Goal: Find specific page/section: Find specific page/section

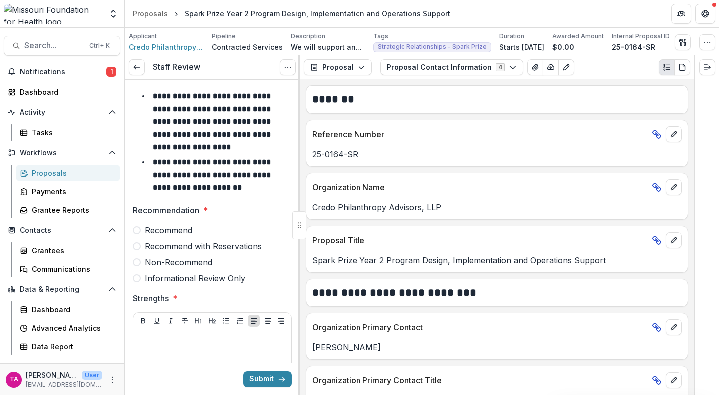
click at [662, 69] on button "Plaintext view" at bounding box center [667, 67] width 16 height 16
click at [685, 43] on icon "button" at bounding box center [684, 43] width 1 height 3
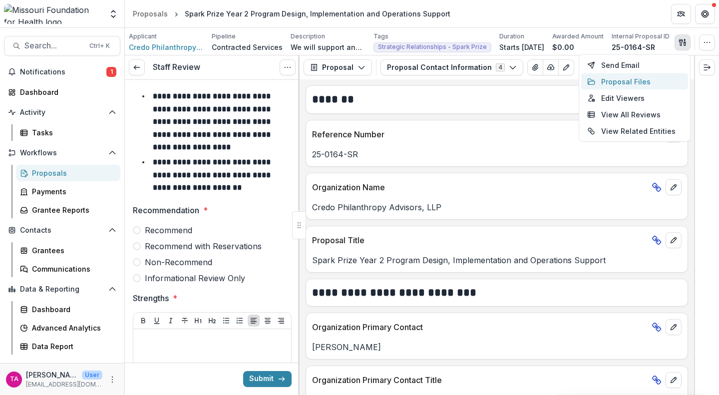
click at [636, 83] on button "Proposal Files" at bounding box center [634, 81] width 107 height 16
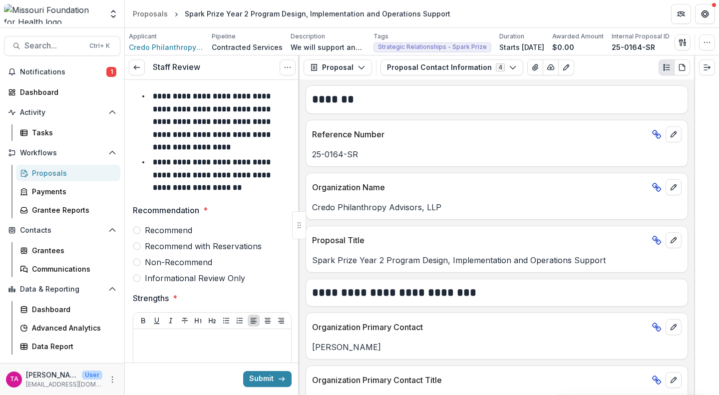
click at [616, 5] on header "Proposals Spark Prize Year 2 Program Design, Implementation and Operations Supp…" at bounding box center [422, 13] width 594 height 27
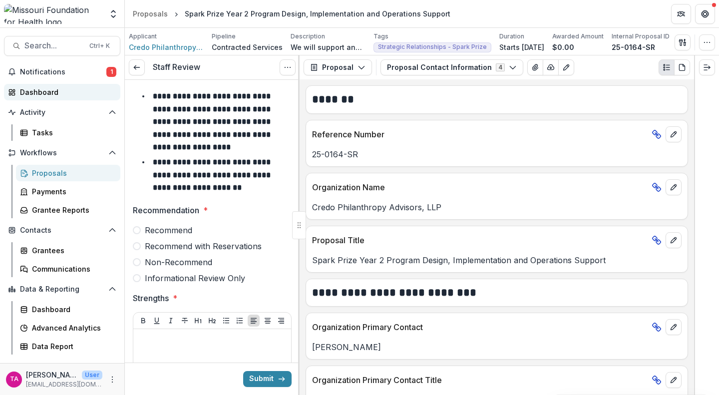
click at [40, 95] on div "Dashboard" at bounding box center [66, 92] width 92 height 10
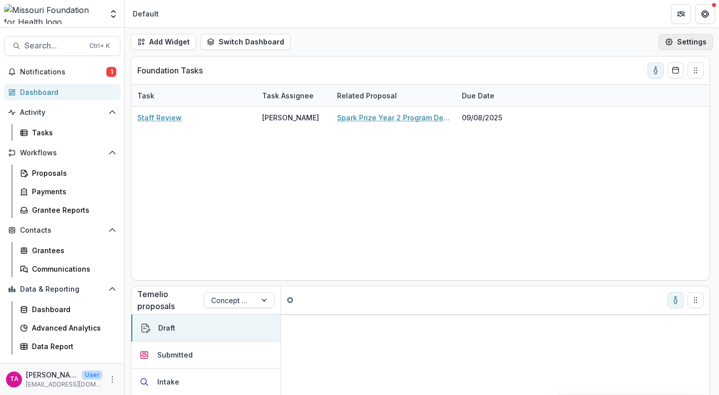
click at [665, 39] on icon "button" at bounding box center [669, 42] width 8 height 8
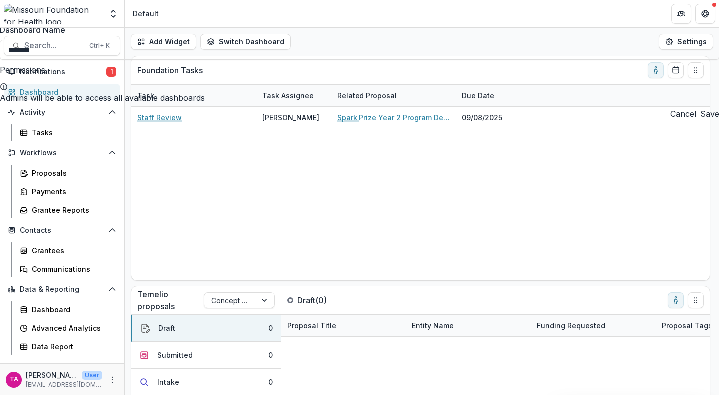
click at [340, 395] on div "Default Settings Dashboard Name ******* Permissions Admins will be able to acce…" at bounding box center [359, 395] width 719 height 0
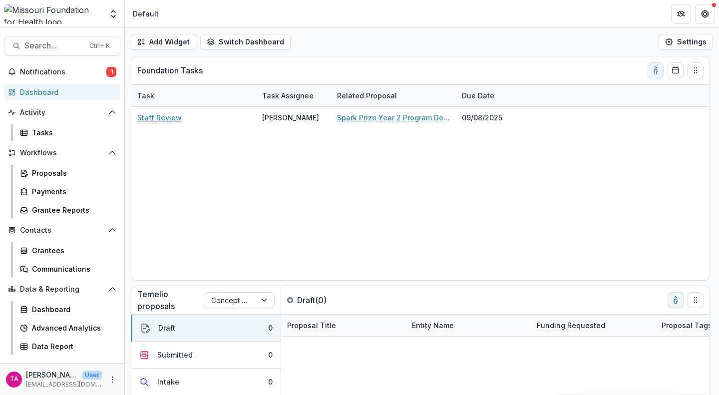
click at [340, 33] on div "Add Widget Switch Dashboard Default DLS Dashboard New Dashboard Settings" at bounding box center [422, 42] width 594 height 28
click at [669, 299] on button "toggle-assigned-to-me" at bounding box center [676, 300] width 16 height 16
click at [675, 300] on icon "toggle-assigned-to-me" at bounding box center [676, 300] width 8 height 8
click at [111, 381] on icon "More" at bounding box center [112, 380] width 8 height 8
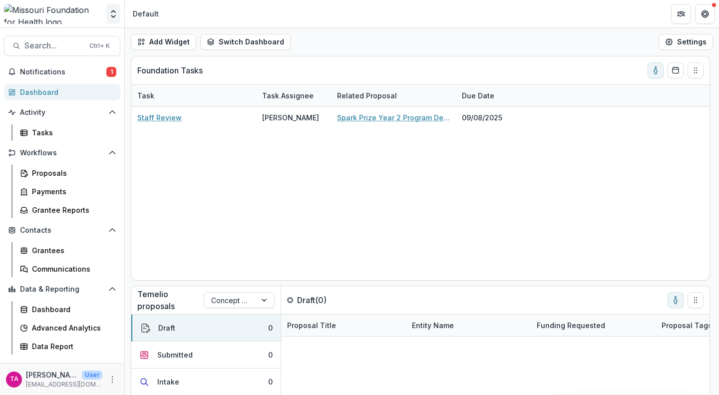
click at [114, 16] on polyline "Open entity switcher" at bounding box center [113, 16] width 4 height 2
click at [113, 6] on button "Open entity switcher" at bounding box center [113, 14] width 14 height 20
